Goal: Transaction & Acquisition: Purchase product/service

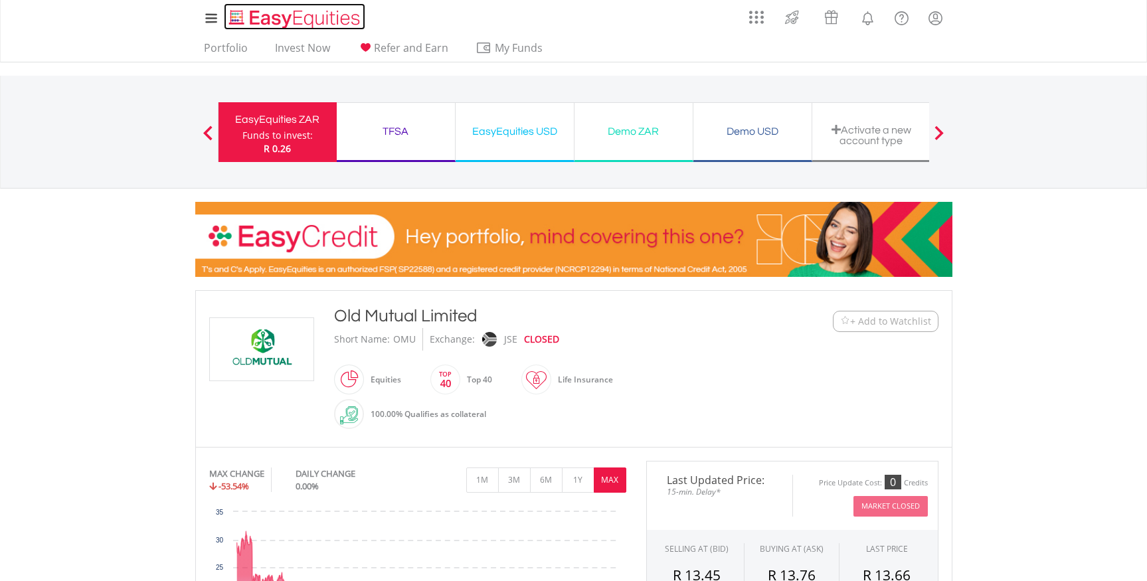
click at [255, 12] on img "Home page" at bounding box center [295, 19] width 139 height 22
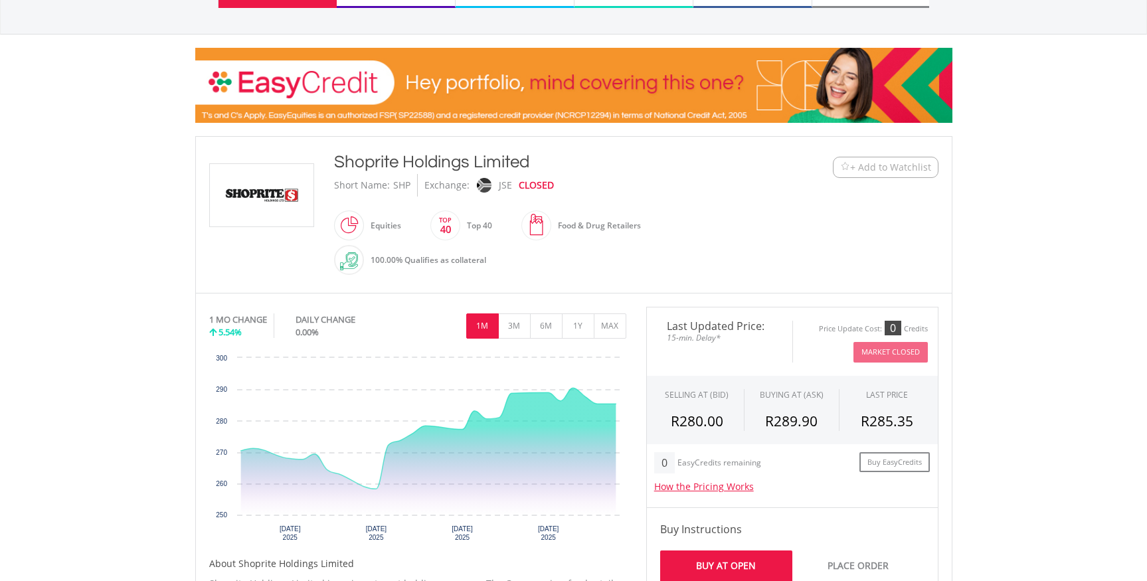
scroll to position [156, 0]
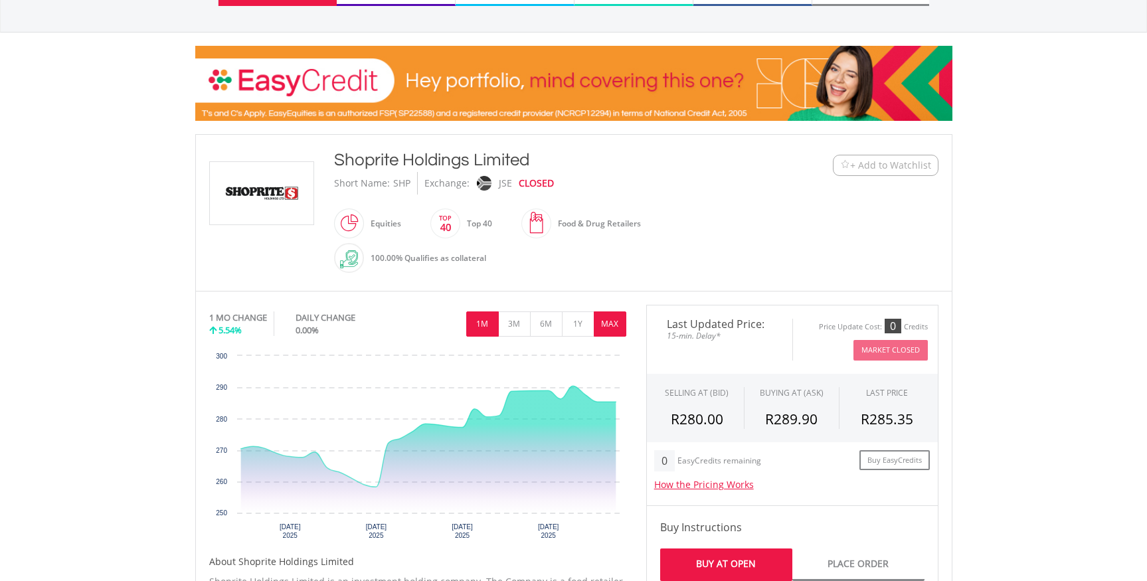
click at [606, 320] on button "MAX" at bounding box center [610, 324] width 33 height 25
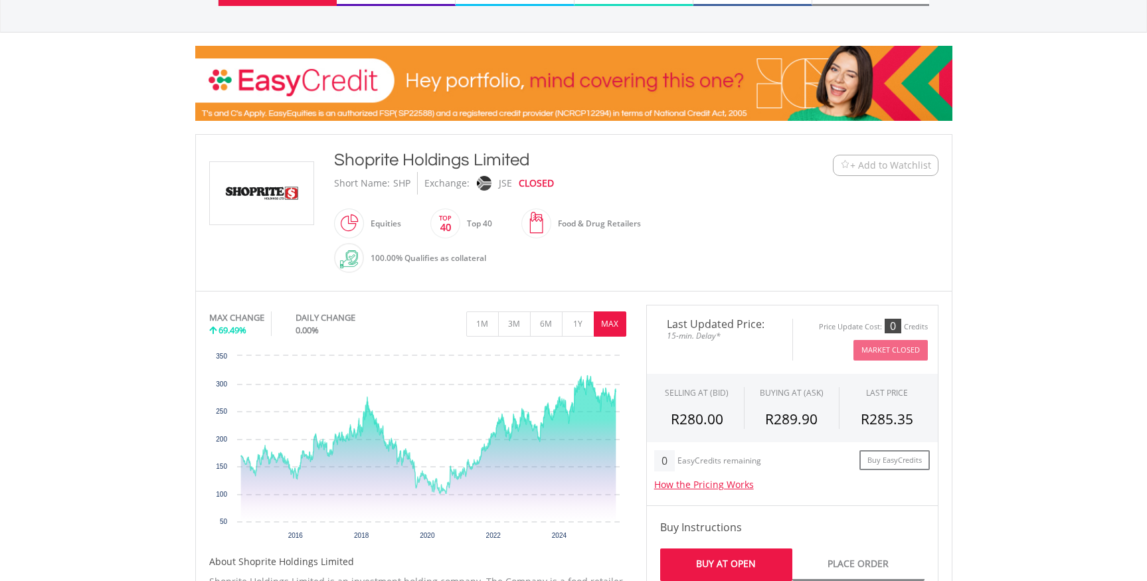
scroll to position [0, 0]
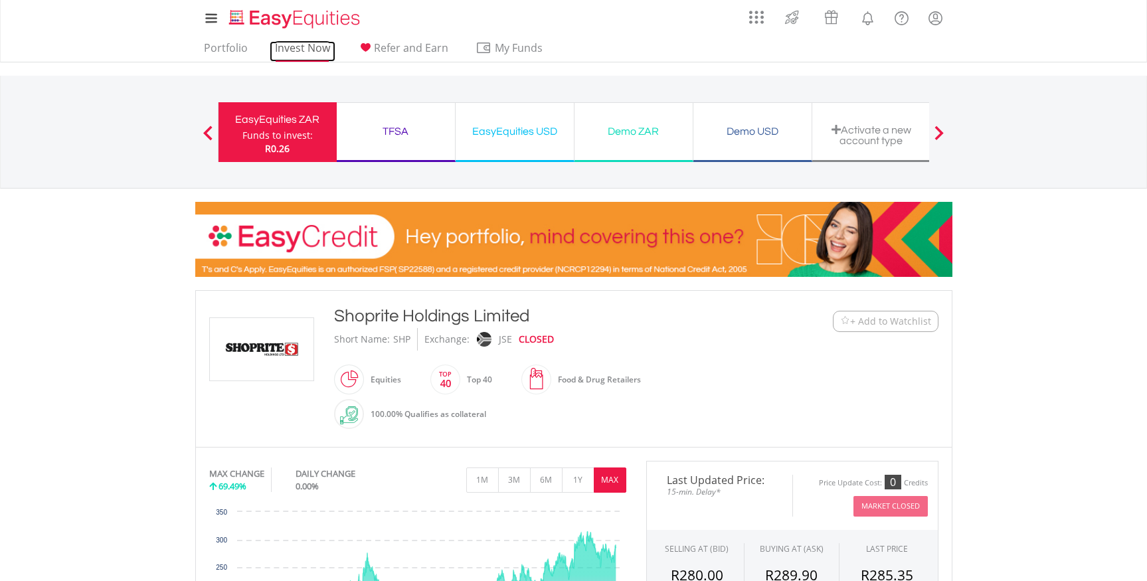
click at [310, 47] on link "Invest Now" at bounding box center [303, 51] width 66 height 21
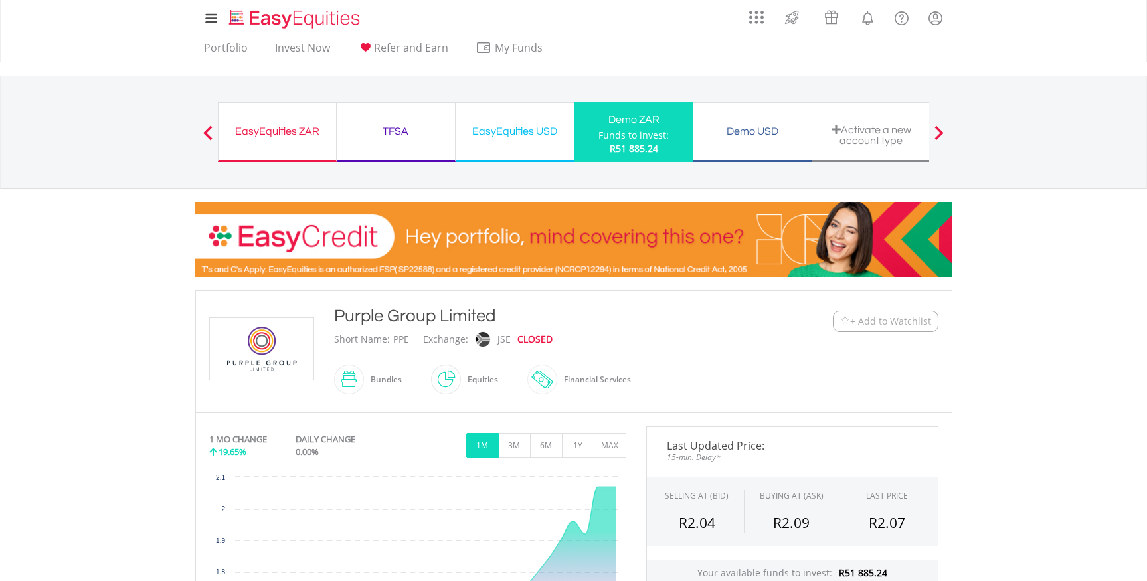
scroll to position [347, 0]
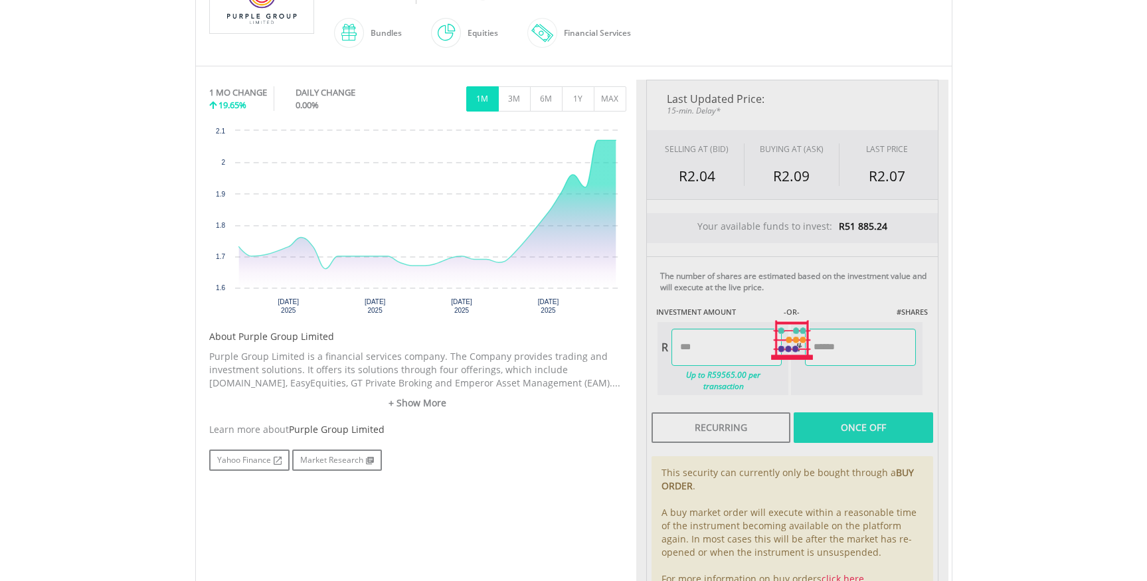
click at [944, 408] on div "Last Updated Price: 15-min. Delay* SELLING AT (BID) BUYING AT (ASK) LAST PRICE …" at bounding box center [792, 340] width 312 height 521
type input "********"
type input "*********"
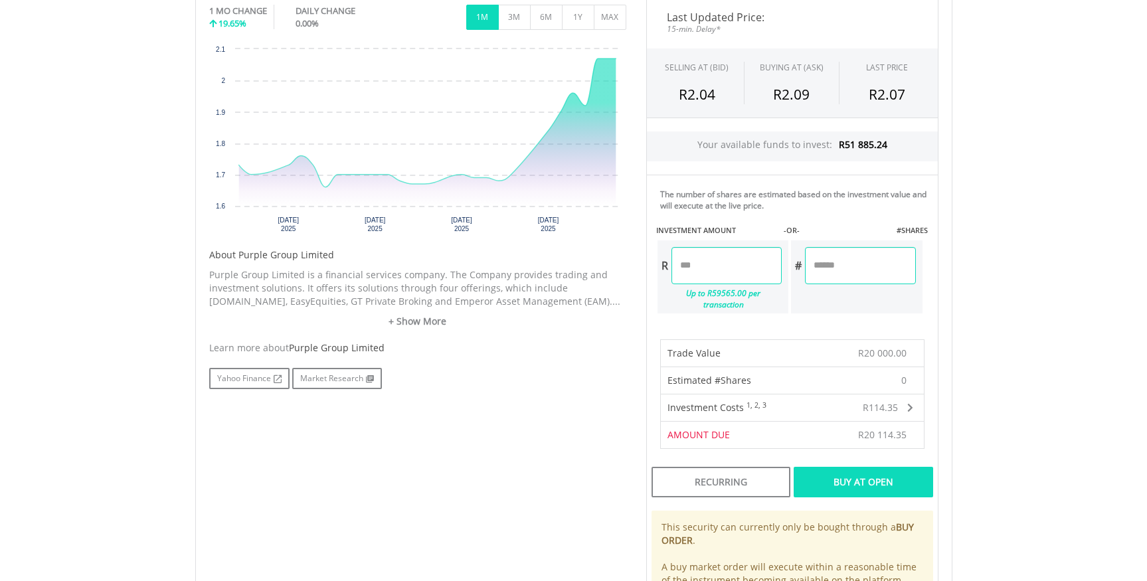
scroll to position [430, 0]
click at [865, 468] on div "Buy At Open" at bounding box center [863, 481] width 139 height 31
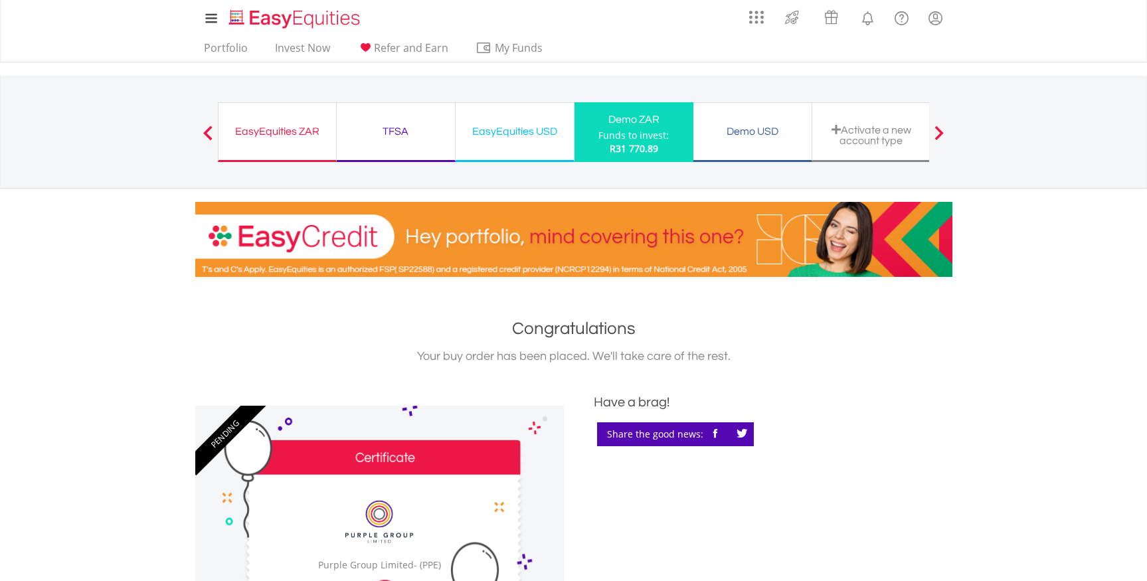
click at [600, 137] on div "Funds to invest:" at bounding box center [633, 135] width 70 height 13
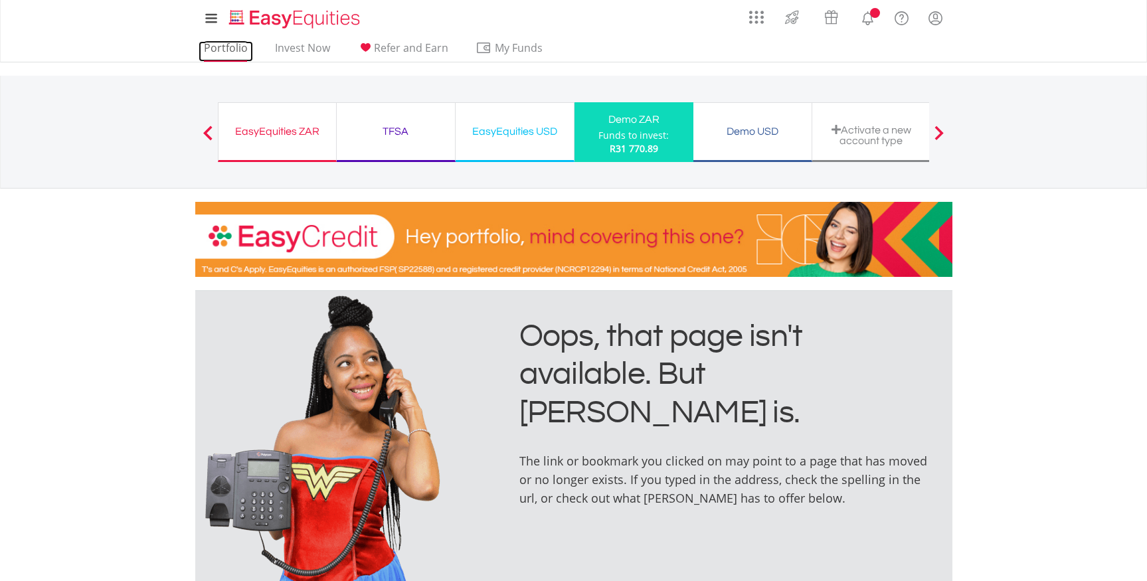
click at [235, 45] on link "Portfolio" at bounding box center [226, 51] width 54 height 21
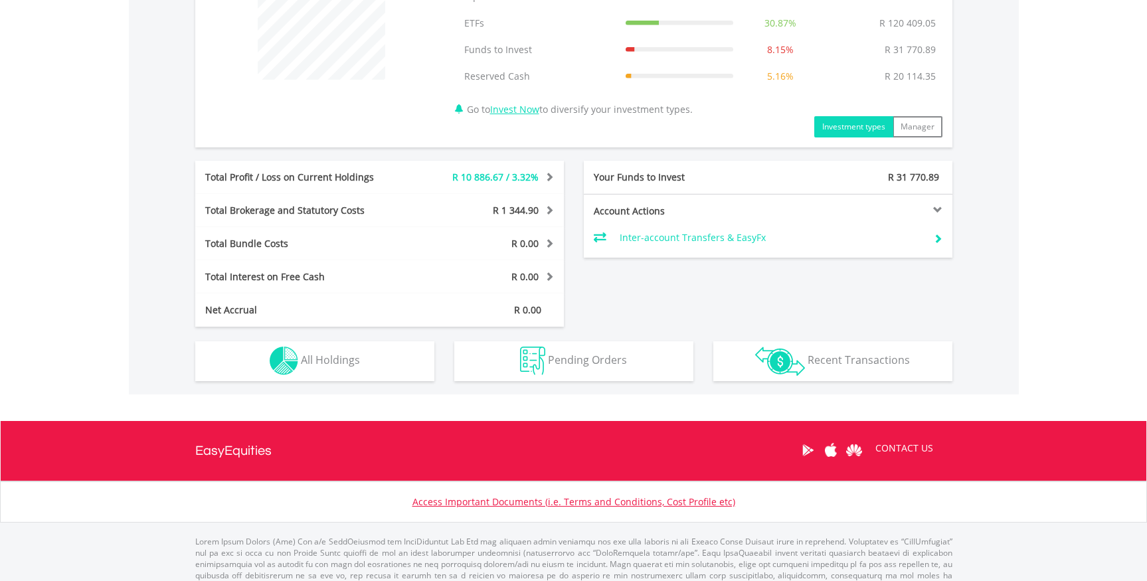
scroll to position [595, 0]
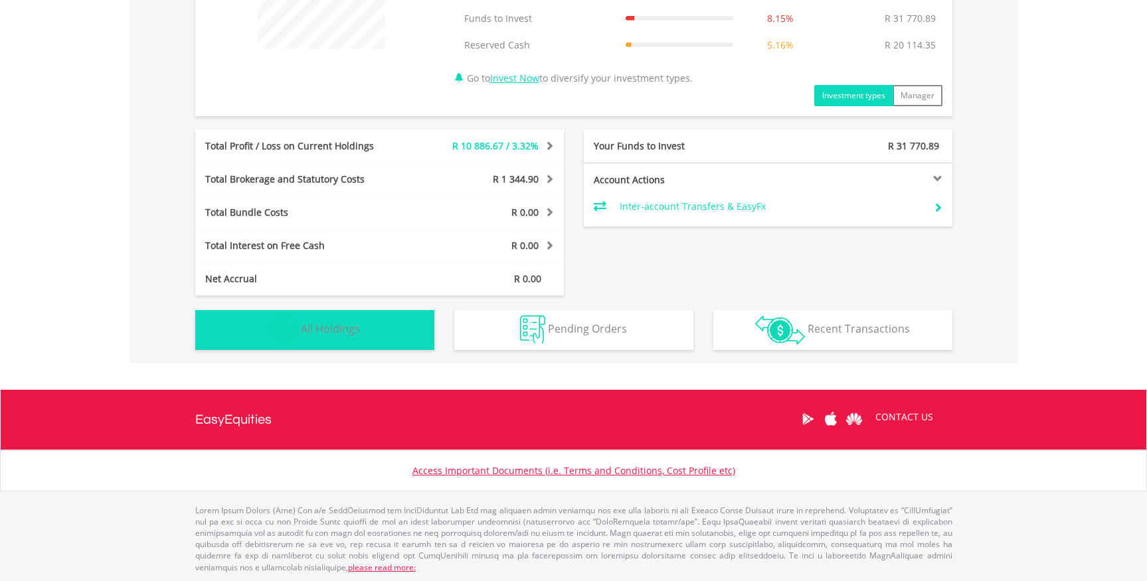
click at [357, 326] on span "All Holdings" at bounding box center [330, 328] width 59 height 15
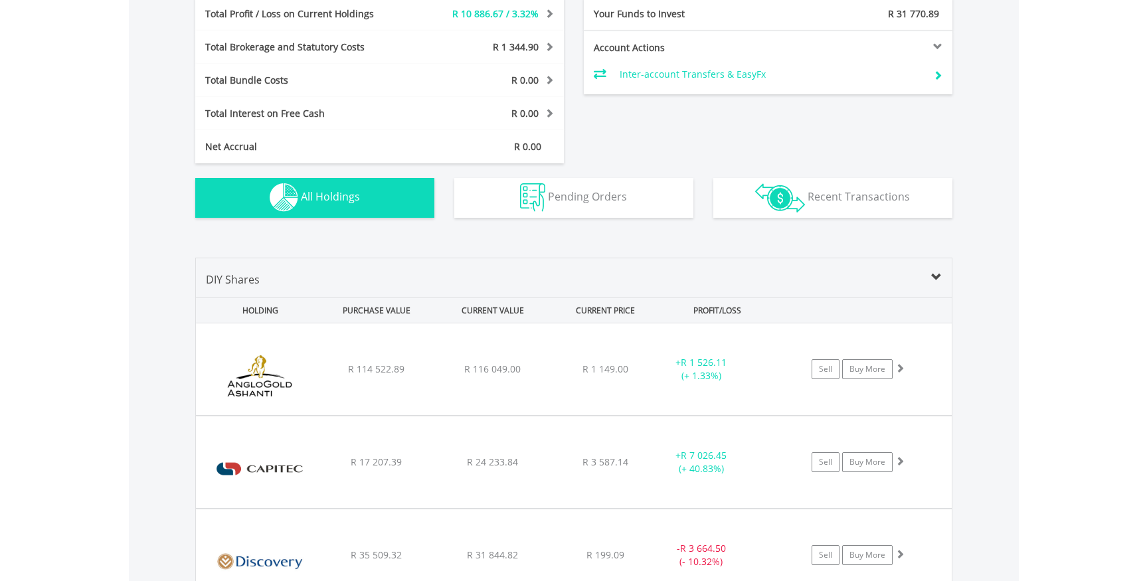
scroll to position [723, 0]
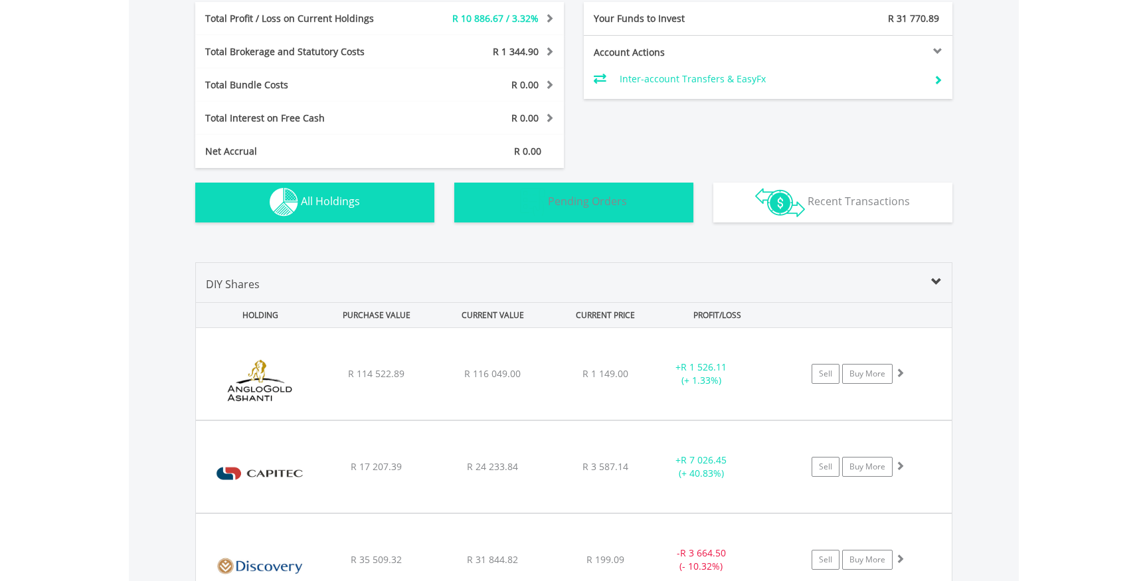
click at [551, 211] on button "Pending Orders Pending Orders" at bounding box center [573, 203] width 239 height 40
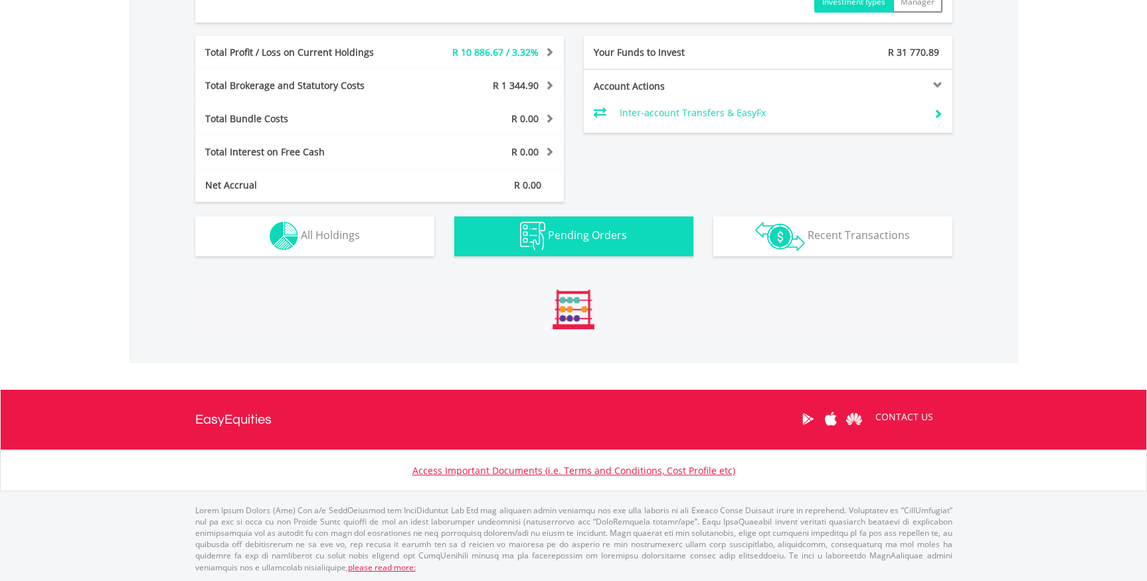
scroll to position [753, 0]
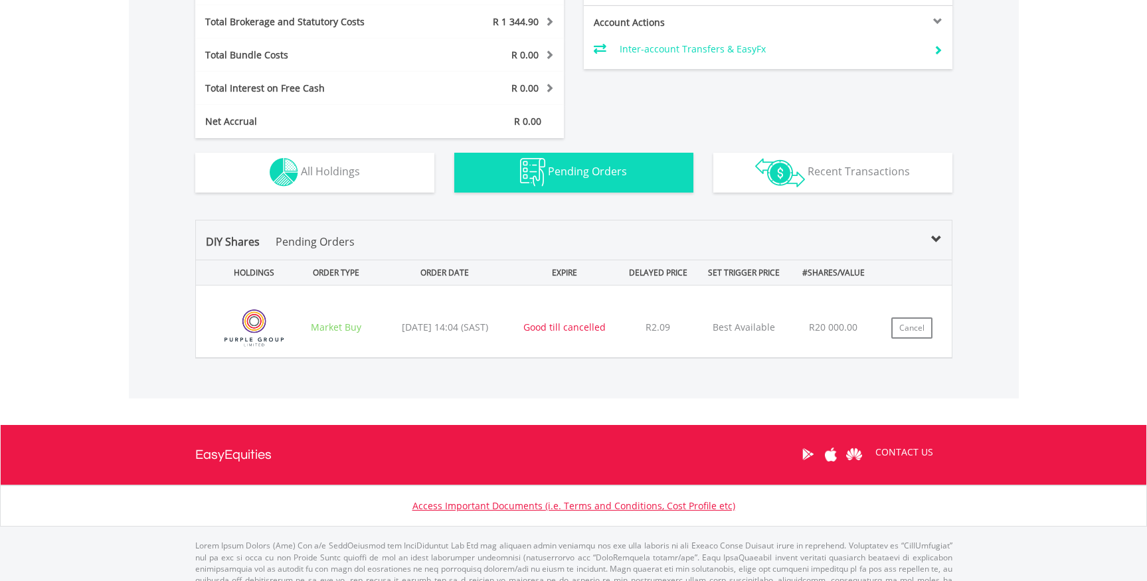
click at [422, 337] on div "﻿ Purple Group Limited (PPE) Market Buy 2025/09/20 14:04 (SAST) Good till cance…" at bounding box center [574, 322] width 756 height 72
click at [378, 323] on div "2025/09/20 14:04 (SAST)" at bounding box center [445, 327] width 136 height 13
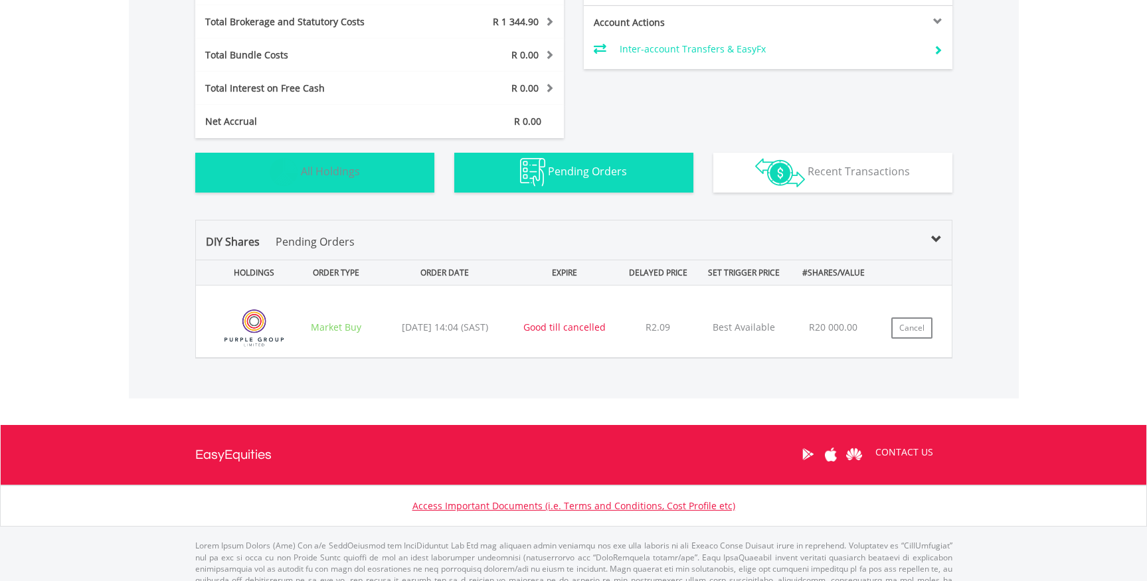
click at [315, 178] on span "All Holdings" at bounding box center [330, 171] width 59 height 15
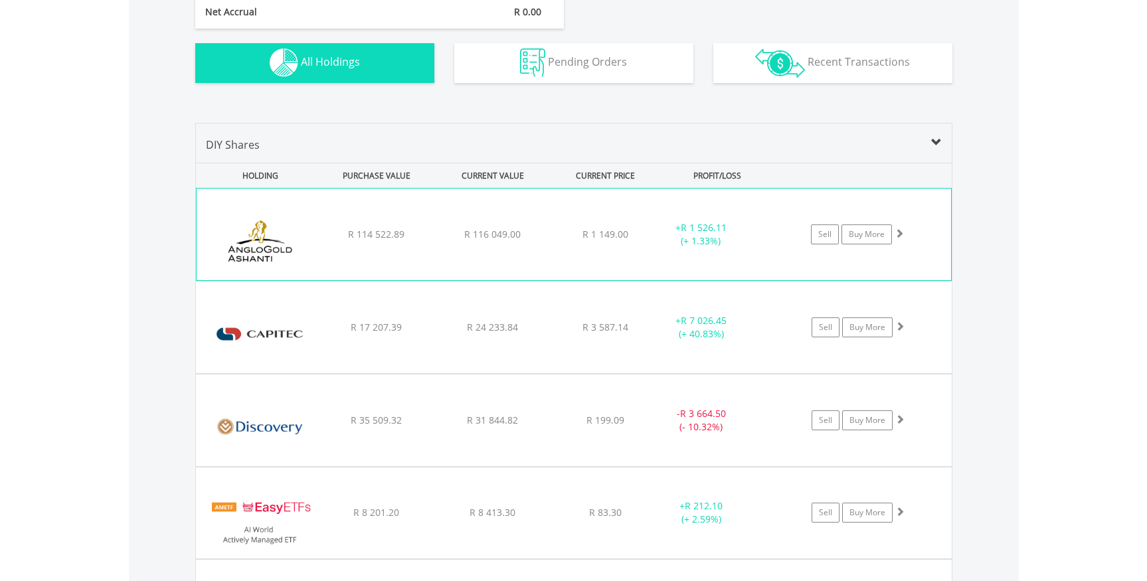
scroll to position [863, 0]
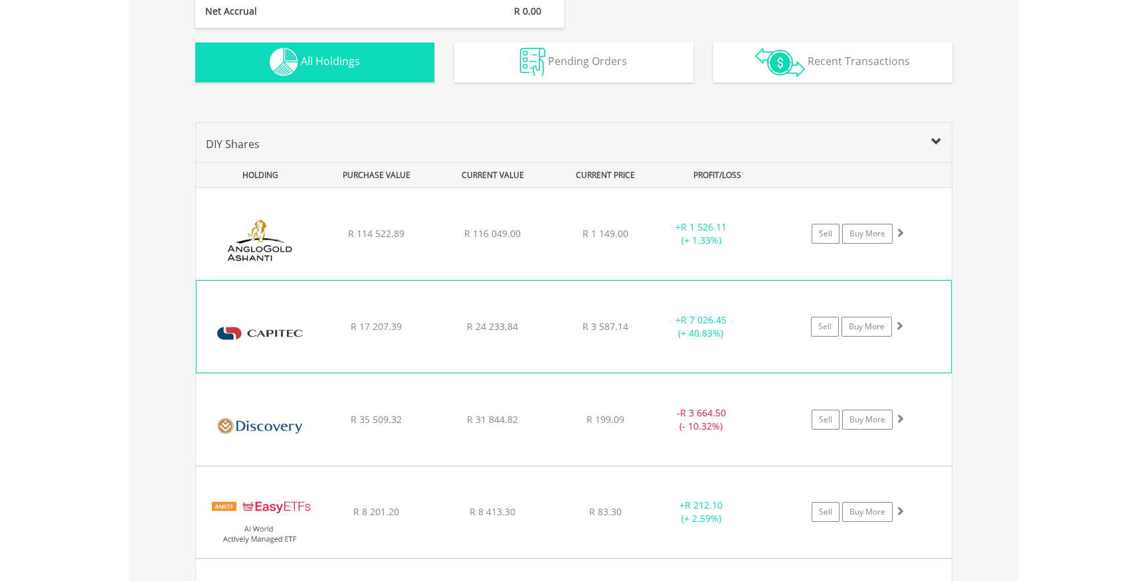
click at [371, 319] on div "﻿ Capitec Bank Holdings Limited R 17 207.39 R 24 233.84 R 3 587.14 + R 7 026.45…" at bounding box center [574, 327] width 755 height 92
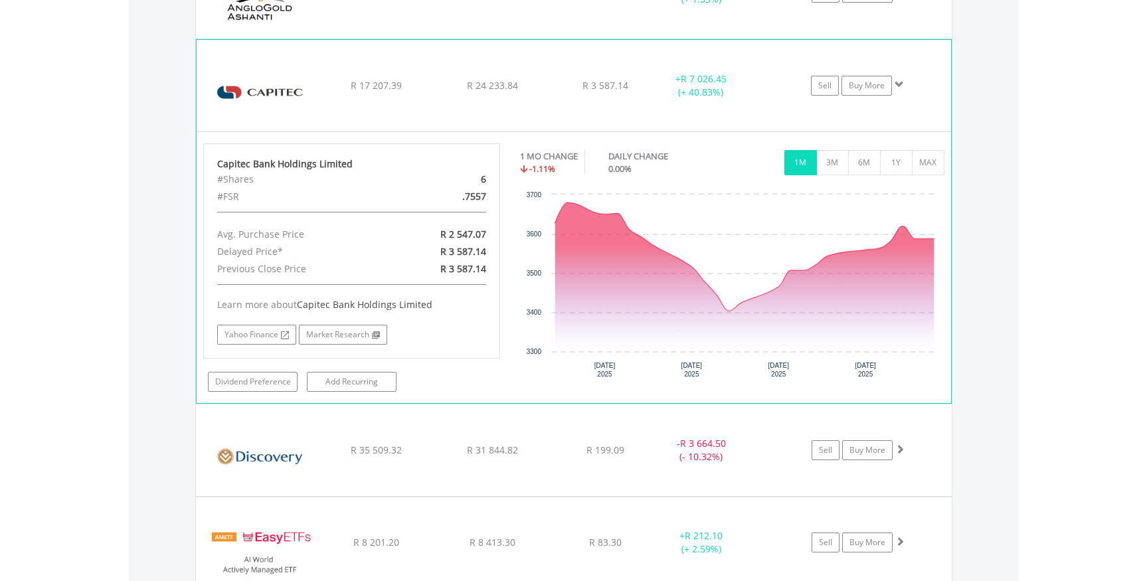
scroll to position [1108, 0]
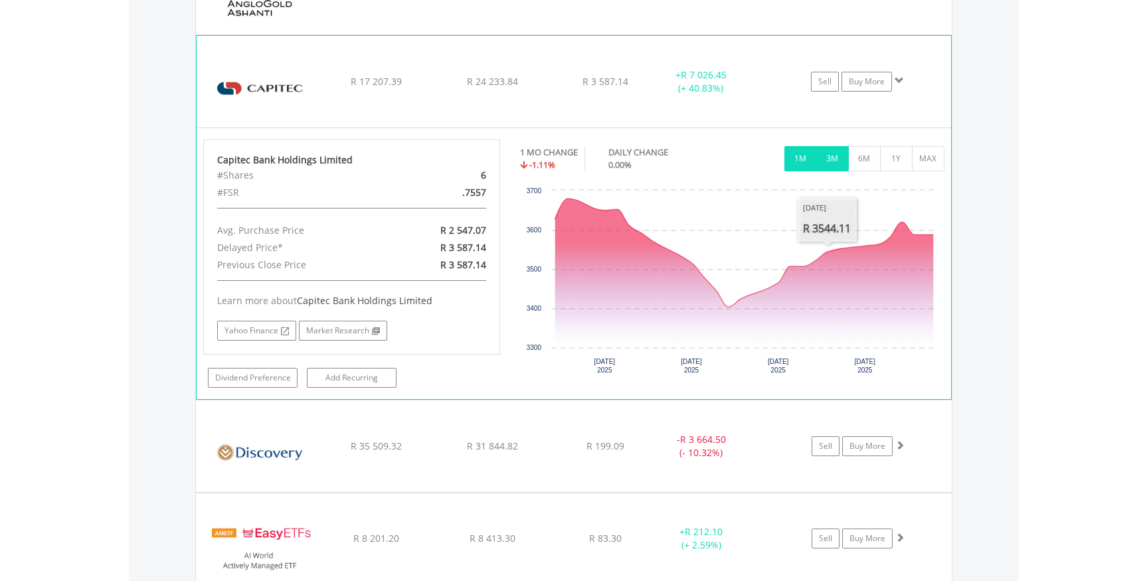
click at [832, 155] on button "3M" at bounding box center [832, 158] width 33 height 25
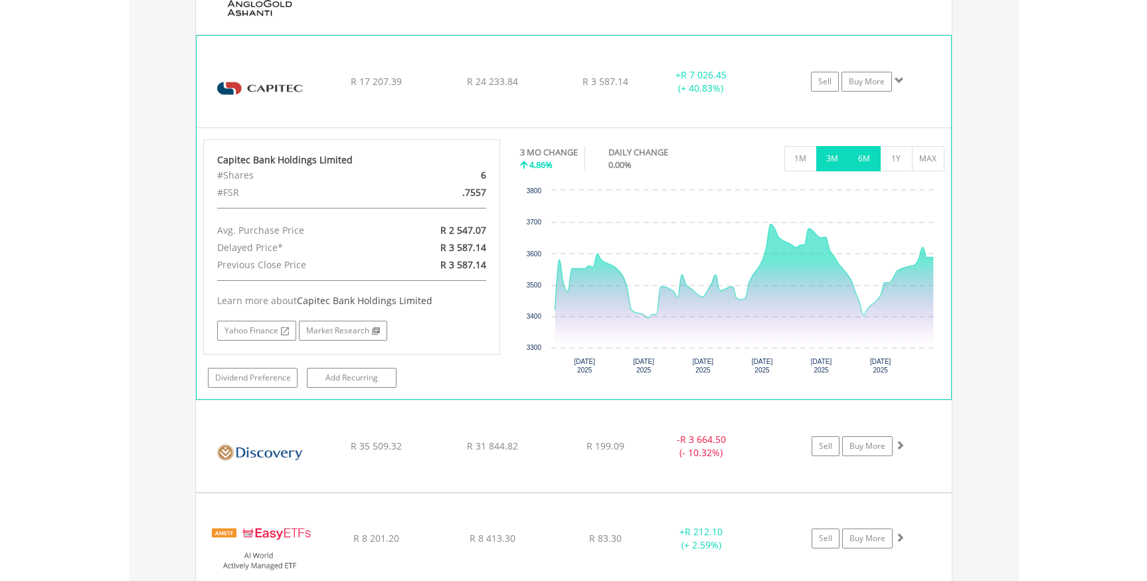
click at [863, 163] on button "6M" at bounding box center [864, 158] width 33 height 25
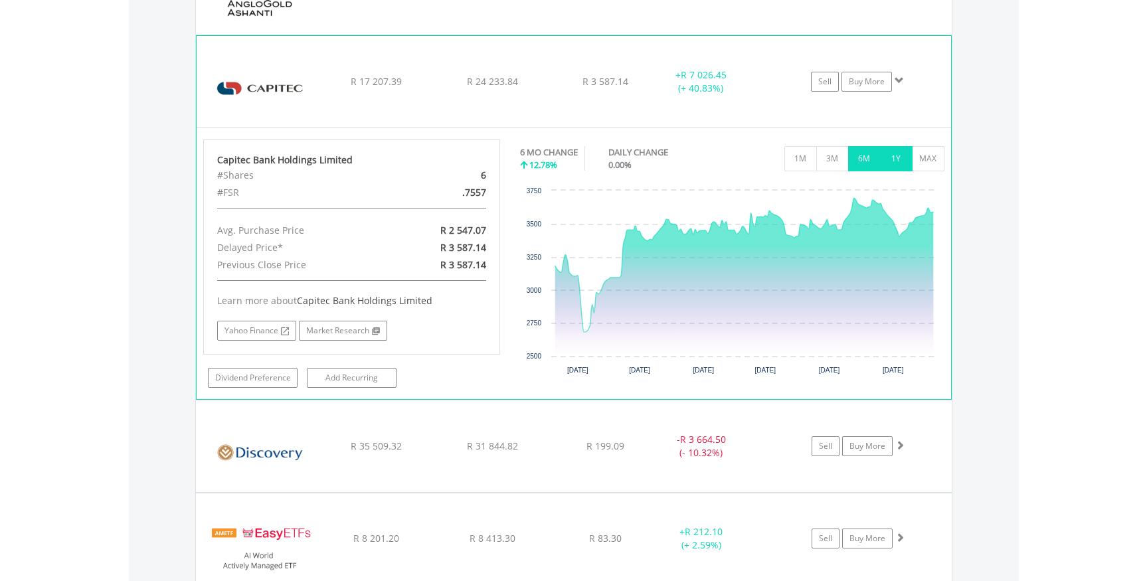
click at [903, 159] on button "1Y" at bounding box center [896, 158] width 33 height 25
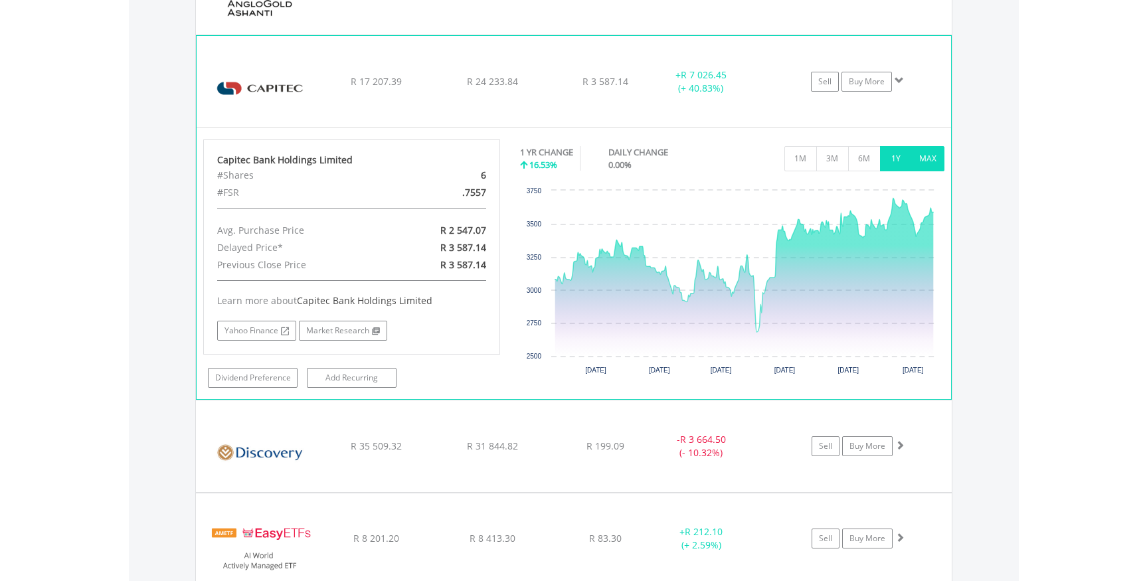
click at [922, 156] on button "MAX" at bounding box center [928, 158] width 33 height 25
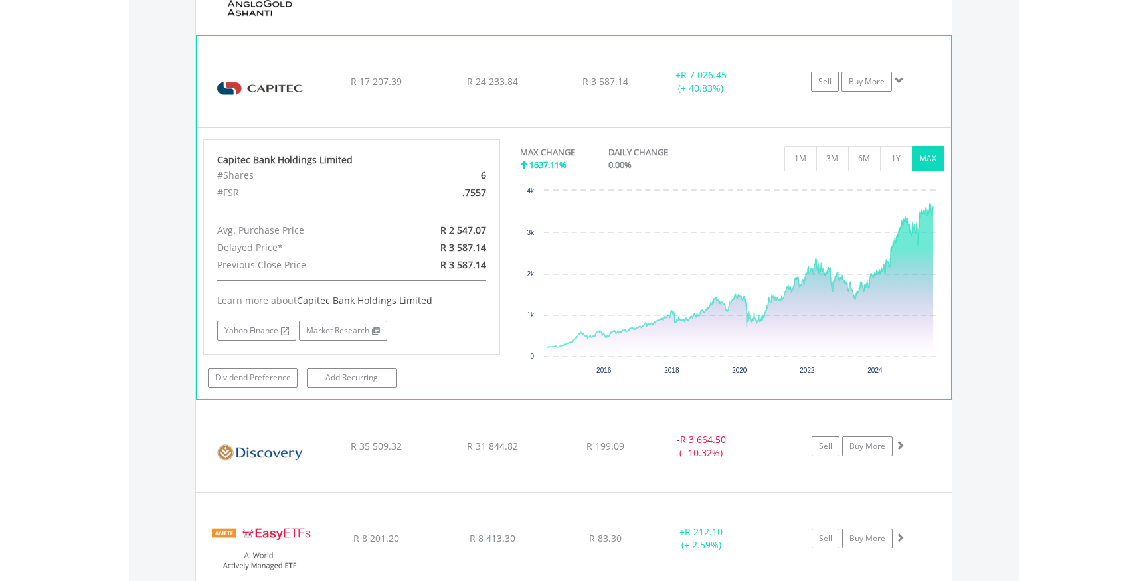
click at [594, 83] on span "R 3 587.14" at bounding box center [606, 81] width 46 height 13
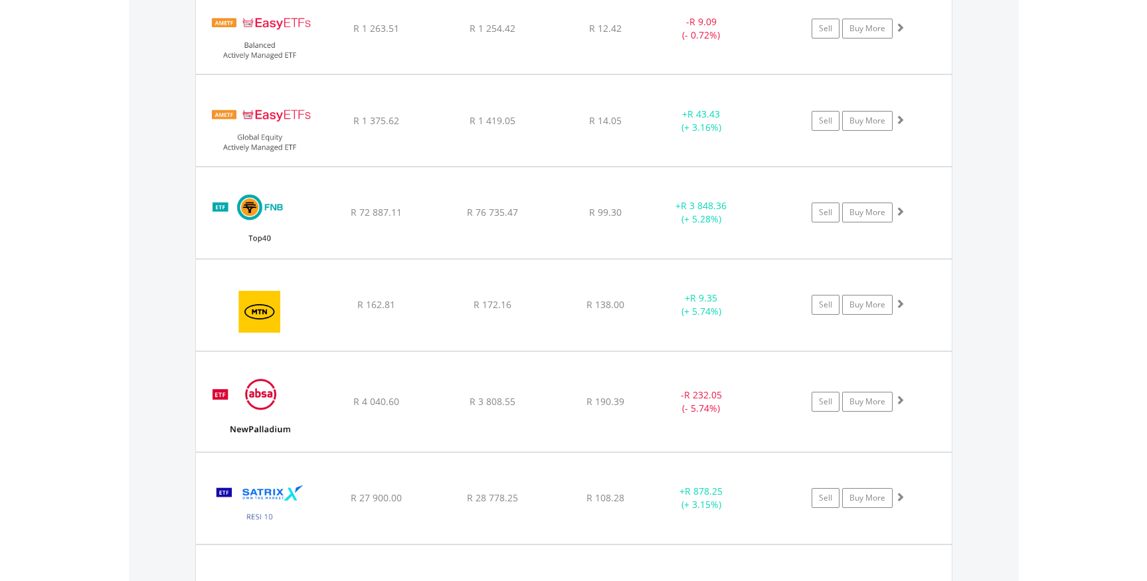
scroll to position [1436, 0]
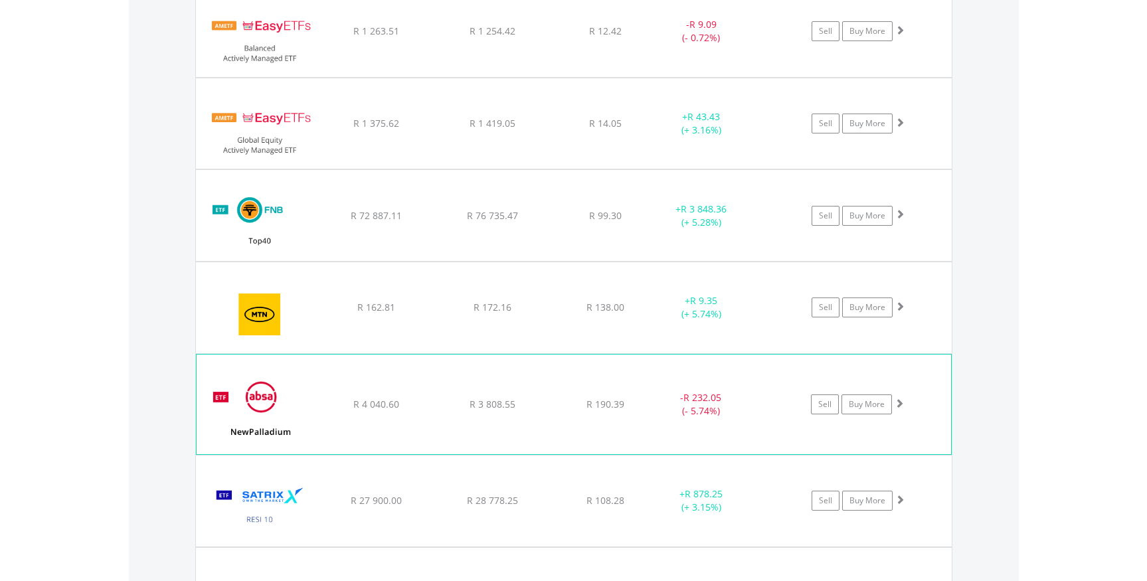
click at [642, 399] on div "R 190.39" at bounding box center [606, 404] width 106 height 13
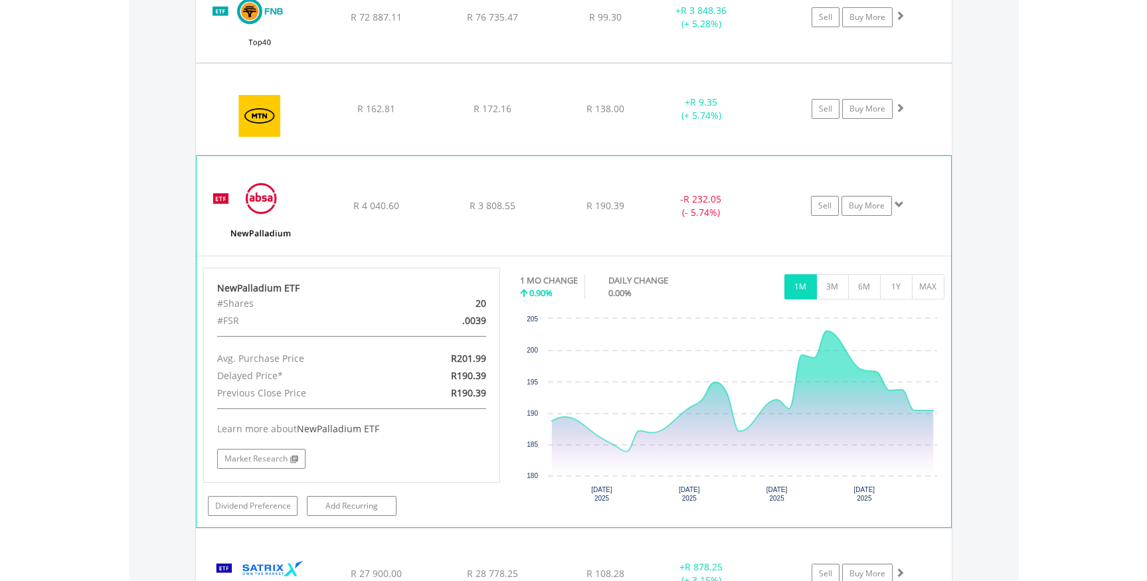
scroll to position [1636, 0]
click at [590, 214] on div "﻿ NewPalladium ETF R 4 040.60 R 3 808.55 R 190.39 - R 232.05 (- 5.74%) Sell Buy…" at bounding box center [574, 205] width 755 height 100
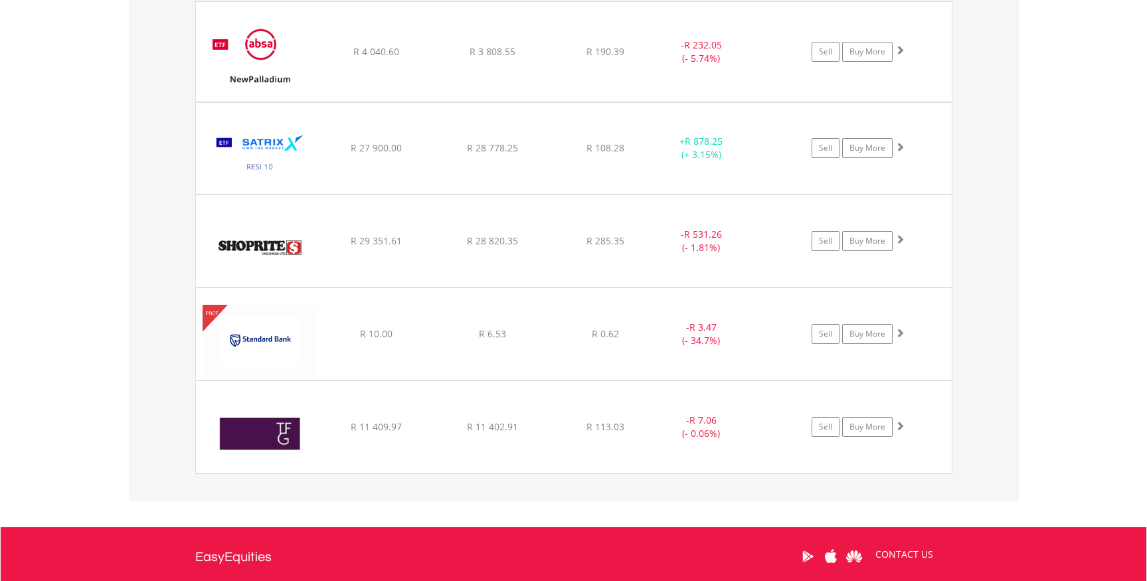
scroll to position [1773, 0]
